Goal: Find specific page/section: Find specific page/section

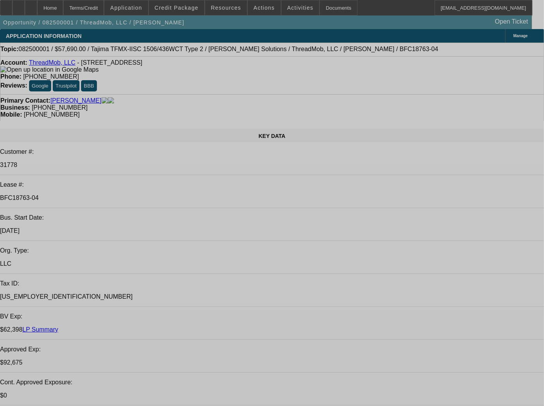
select select "0"
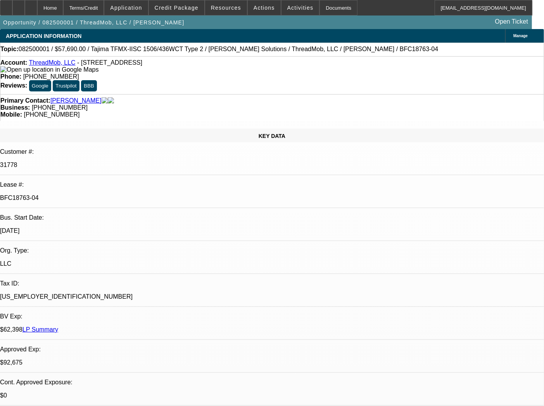
select select "2"
select select "0"
select select "6"
select select "0"
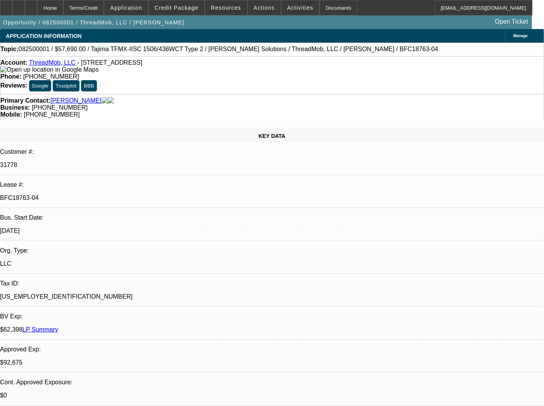
select select "2"
select select "0"
select select "6"
select select "0"
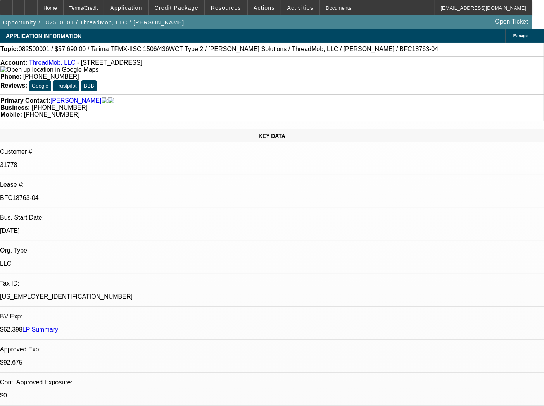
select select "2"
select select "0"
select select "6"
select select "0"
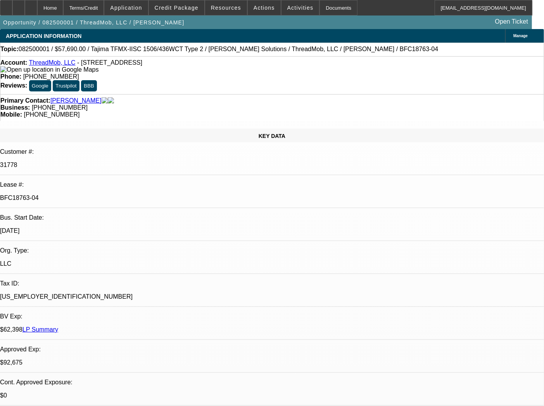
select select "2"
select select "0"
select select "6"
click at [259, 10] on span "Actions" at bounding box center [264, 8] width 21 height 6
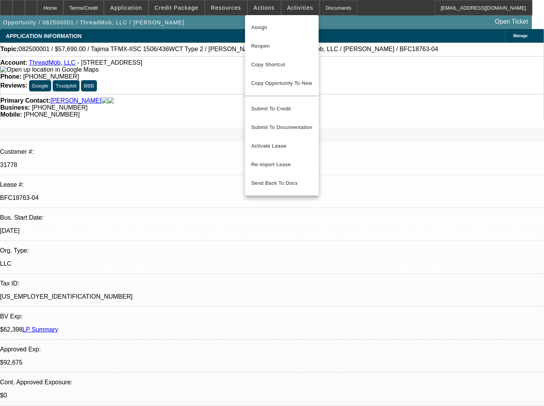
click at [332, 8] on div at bounding box center [272, 203] width 544 height 406
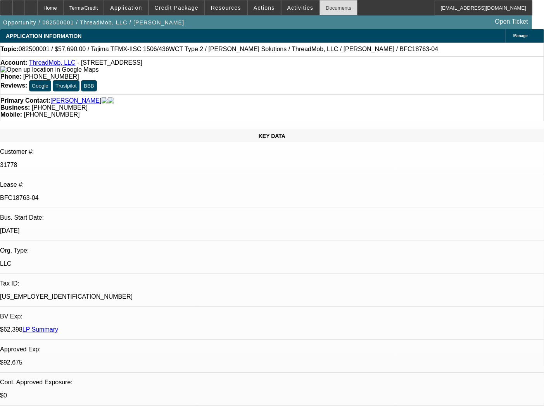
click at [323, 5] on div "Documents" at bounding box center [339, 8] width 38 height 16
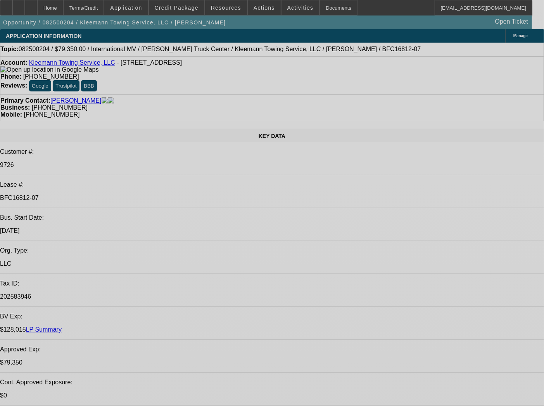
select select "0"
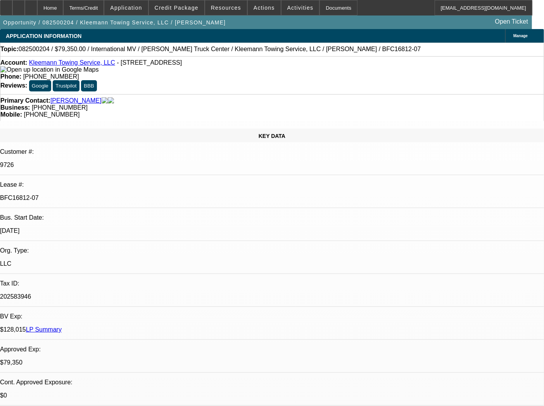
select select "0"
select select "6"
select select "0"
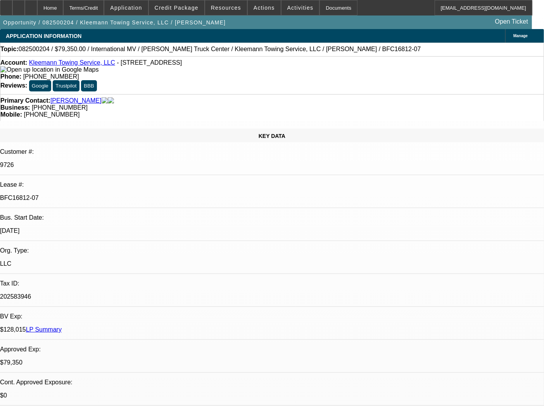
select select "0"
select select "6"
click at [320, 9] on div "Documents" at bounding box center [339, 8] width 38 height 16
